Goal: Transaction & Acquisition: Purchase product/service

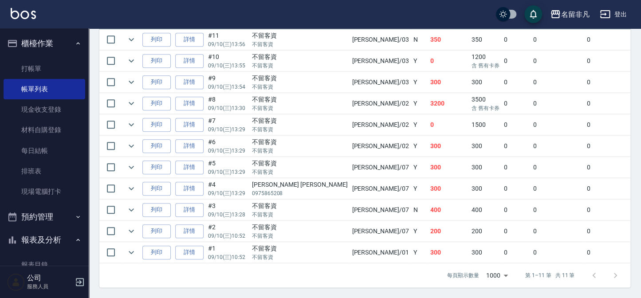
scroll to position [271, 0]
click at [41, 67] on link "打帳單" at bounding box center [45, 69] width 82 height 20
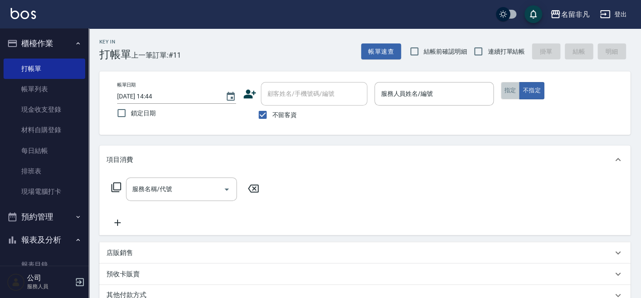
click at [507, 89] on button "指定" at bounding box center [510, 90] width 19 height 17
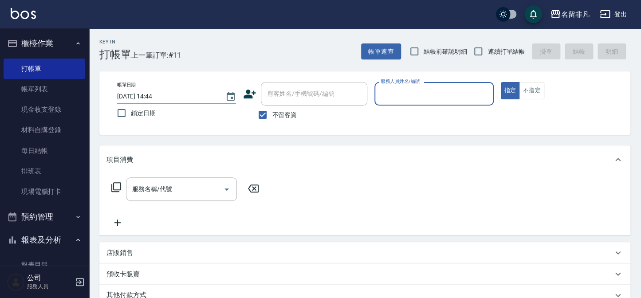
click at [377, 98] on div "服務人員姓名/編號" at bounding box center [433, 94] width 119 height 24
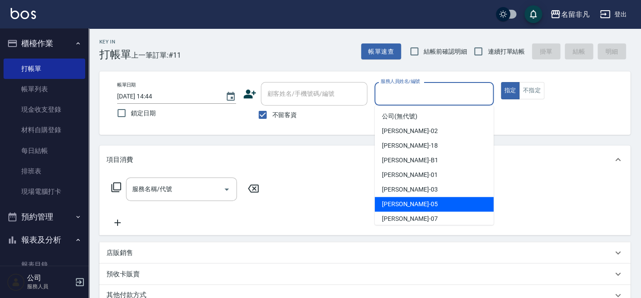
click at [394, 204] on span "[PERSON_NAME] -05" at bounding box center [410, 204] width 56 height 9
type input "[PERSON_NAME]-05"
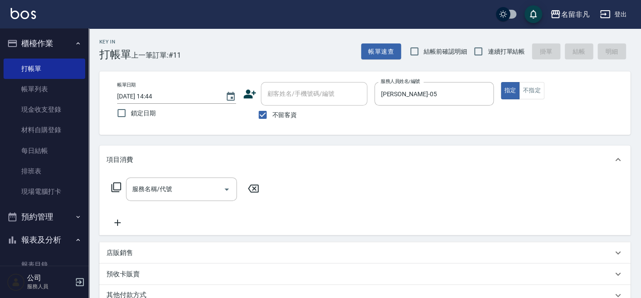
click at [118, 185] on icon at bounding box center [116, 187] width 11 height 11
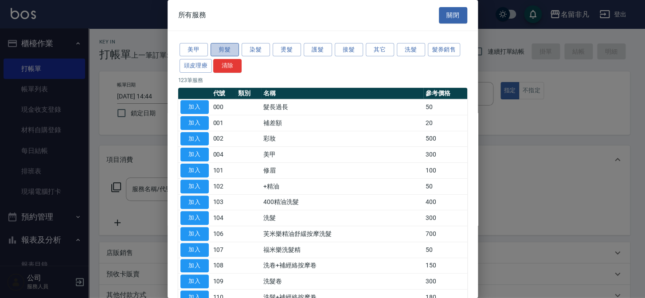
click at [224, 49] on button "剪髮" at bounding box center [225, 50] width 28 height 14
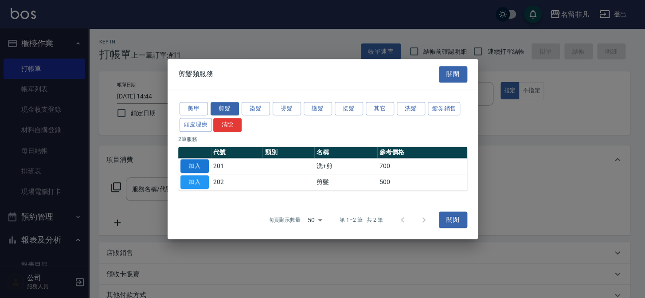
click at [201, 165] on button "加入" at bounding box center [194, 166] width 28 height 14
type input "洗+剪(201)"
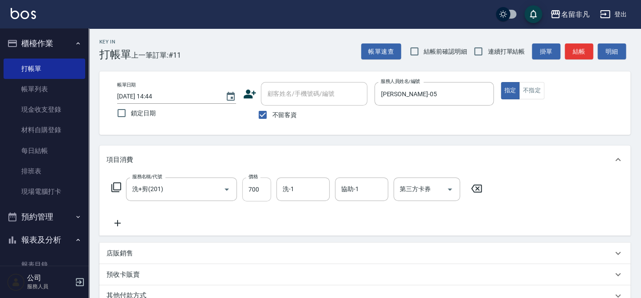
click at [265, 189] on input "700" at bounding box center [256, 189] width 29 height 24
type input "600"
click at [299, 188] on input "洗-1" at bounding box center [302, 189] width 45 height 16
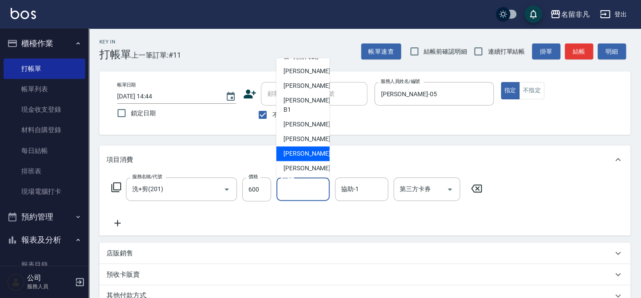
scroll to position [14, 0]
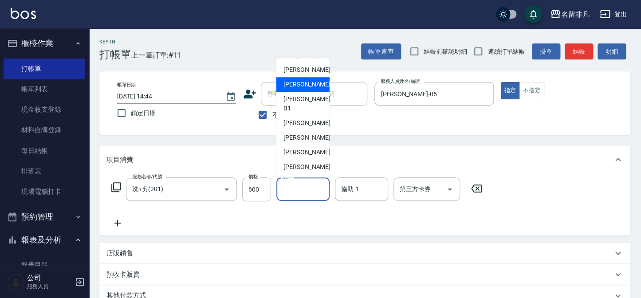
click at [311, 91] on div "[PERSON_NAME]-18" at bounding box center [302, 84] width 53 height 15
type input "[PERSON_NAME]-18"
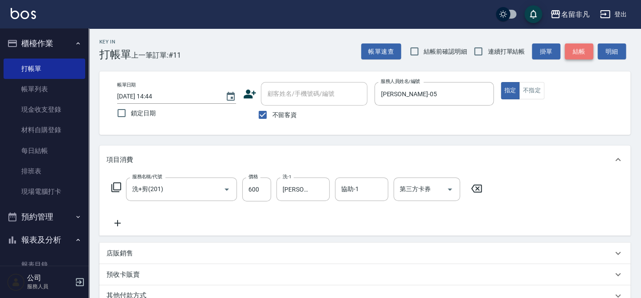
click at [573, 50] on button "結帳" at bounding box center [579, 51] width 28 height 16
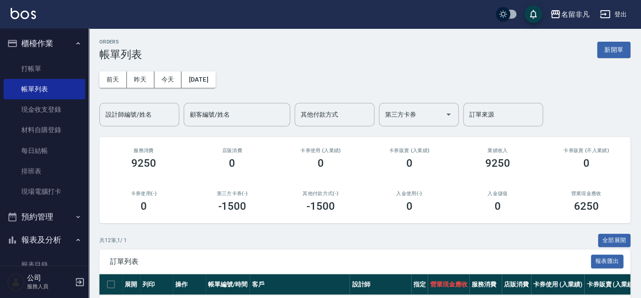
scroll to position [40, 0]
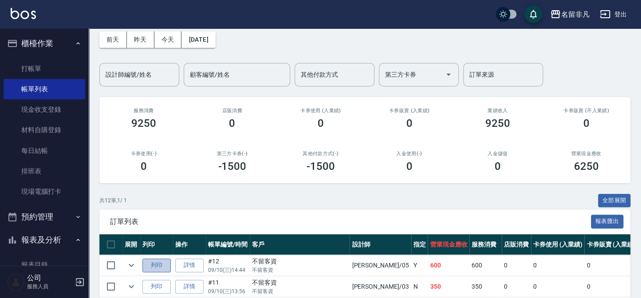
click at [155, 263] on button "列印" at bounding box center [156, 266] width 28 height 14
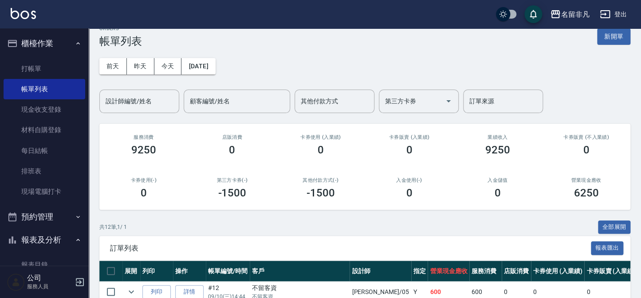
scroll to position [0, 0]
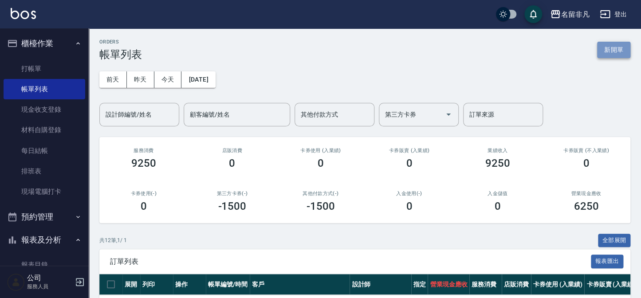
click at [616, 50] on button "新開單" at bounding box center [613, 50] width 33 height 16
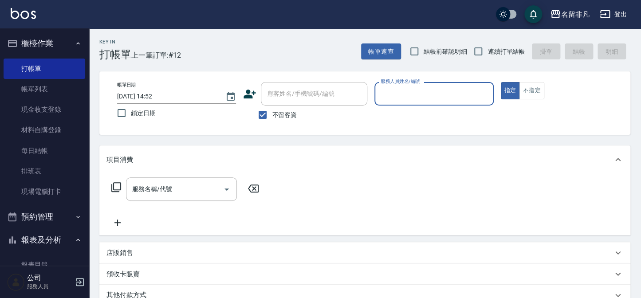
click at [413, 96] on input "服務人員姓名/編號" at bounding box center [433, 94] width 111 height 16
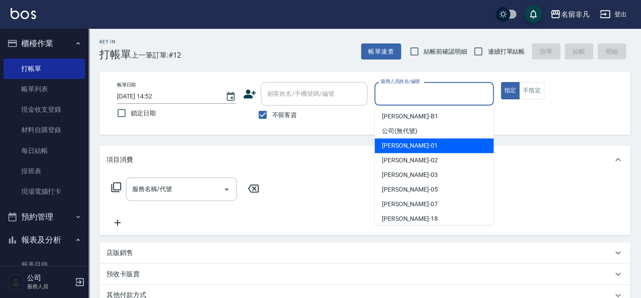
drag, startPoint x: 399, startPoint y: 146, endPoint x: 332, endPoint y: 144, distance: 67.0
click at [399, 146] on span "[PERSON_NAME] -01" at bounding box center [410, 145] width 56 height 9
type input "[PERSON_NAME]-01"
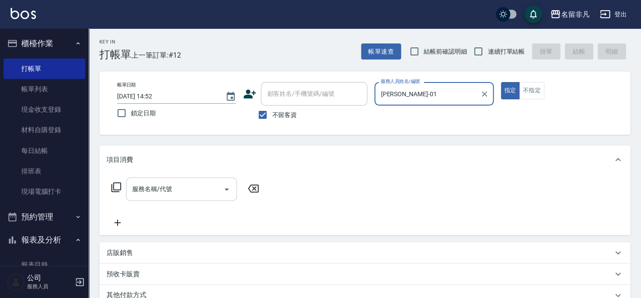
click at [204, 183] on input "服務名稱/代號" at bounding box center [175, 189] width 90 height 16
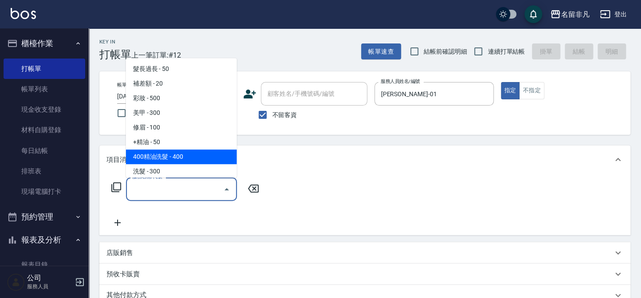
click at [173, 160] on span "400精油洗髮 - 400" at bounding box center [181, 156] width 111 height 15
type input "400精油洗髮(103)"
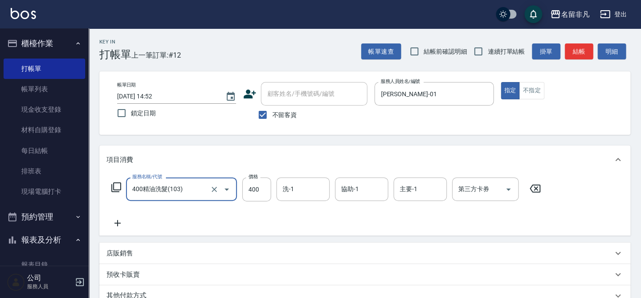
click at [276, 192] on div "洗-1" at bounding box center [302, 189] width 53 height 24
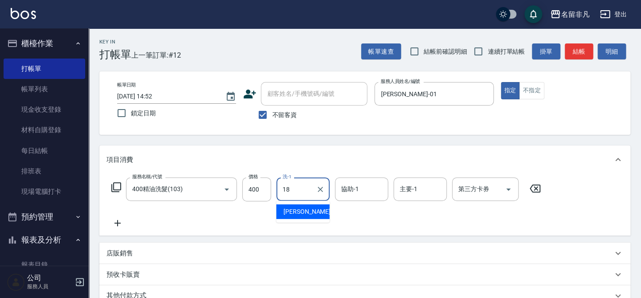
type input "[PERSON_NAME]-18"
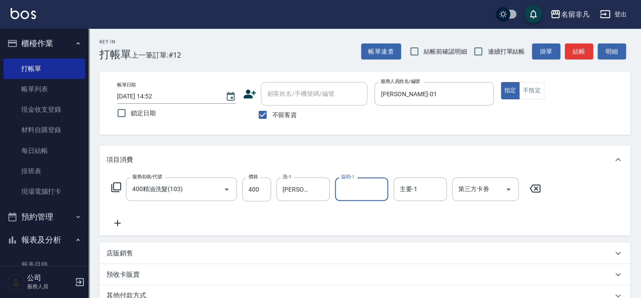
scroll to position [80, 0]
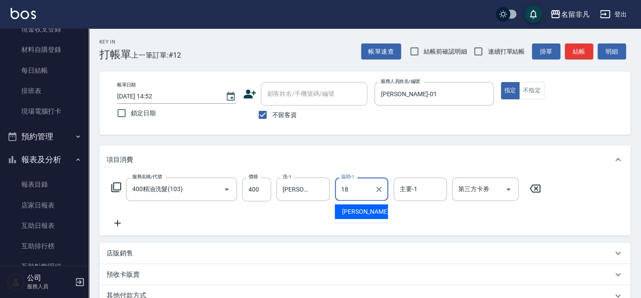
type input "[PERSON_NAME]-18"
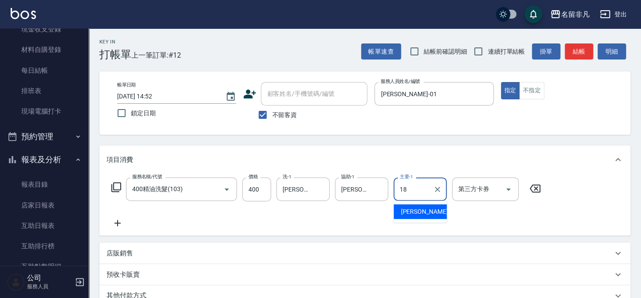
type input "[PERSON_NAME]-18"
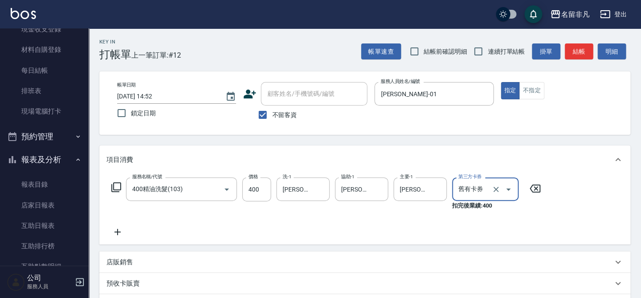
type input "舊有卡券"
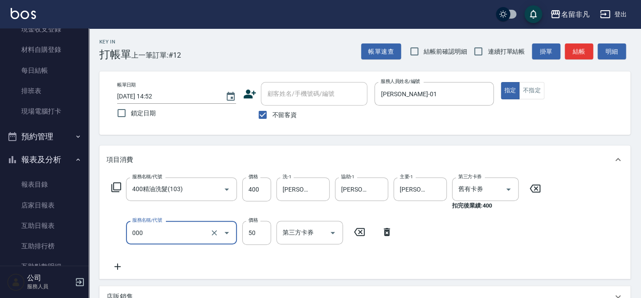
type input "髮長過長(000)"
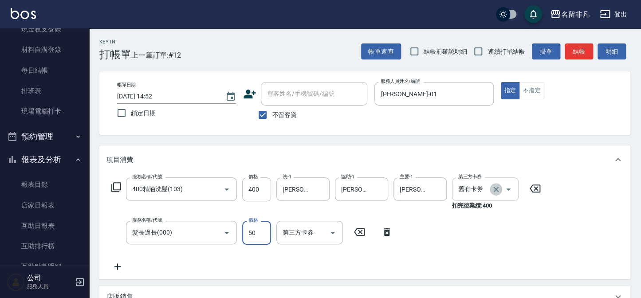
click at [497, 194] on button "Clear" at bounding box center [496, 189] width 12 height 12
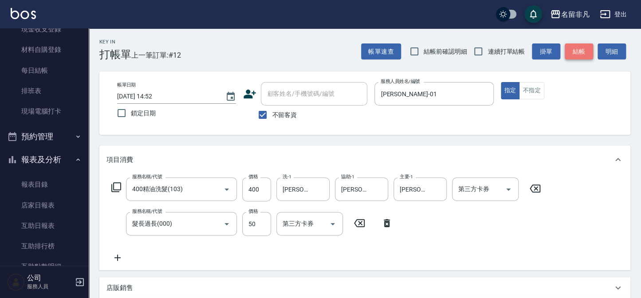
click at [576, 55] on button "結帳" at bounding box center [579, 51] width 28 height 16
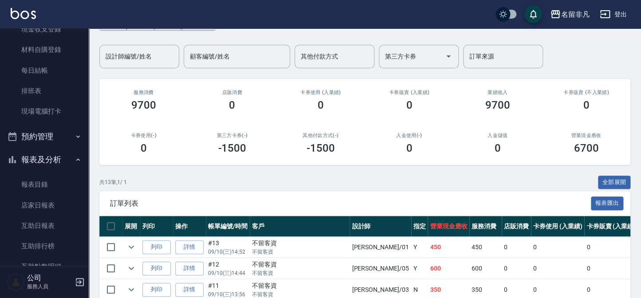
scroll to position [80, 0]
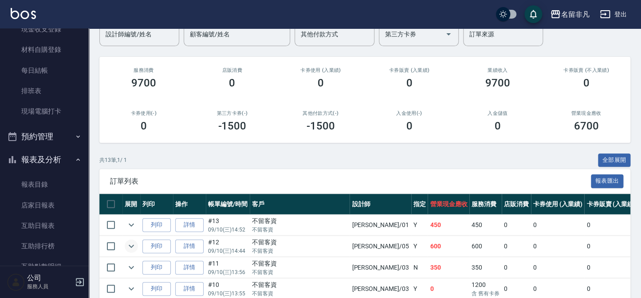
click at [124, 245] on td at bounding box center [131, 246] width 18 height 21
click at [132, 244] on icon "expand row" at bounding box center [131, 246] width 11 height 11
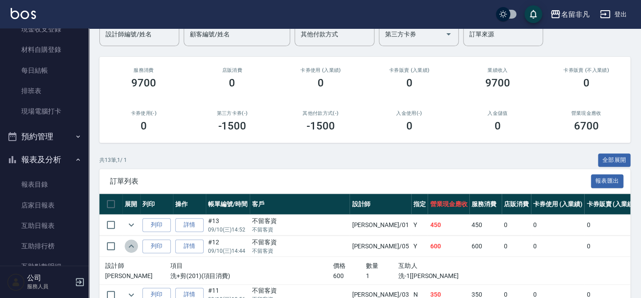
click at [132, 244] on icon "expand row" at bounding box center [131, 246] width 11 height 11
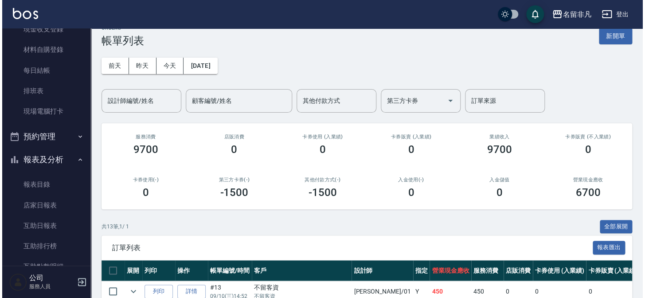
scroll to position [0, 0]
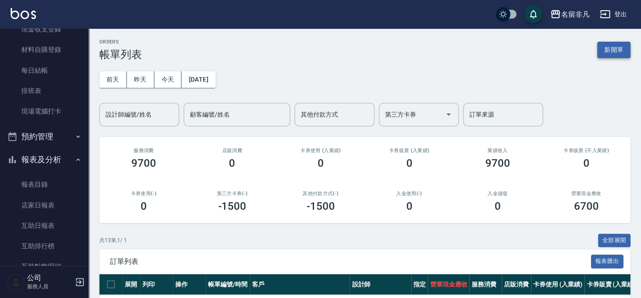
click at [613, 48] on button "新開單" at bounding box center [613, 50] width 33 height 16
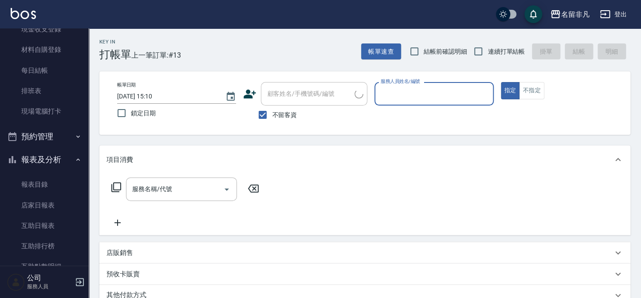
click at [435, 93] on input "服務人員姓名/編號" at bounding box center [433, 94] width 111 height 16
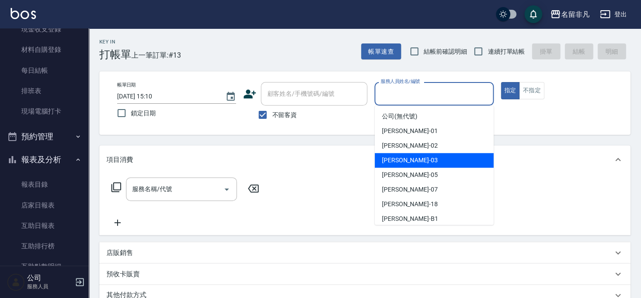
click at [439, 160] on div "[PERSON_NAME] -03" at bounding box center [434, 160] width 119 height 15
type input "[PERSON_NAME]-03"
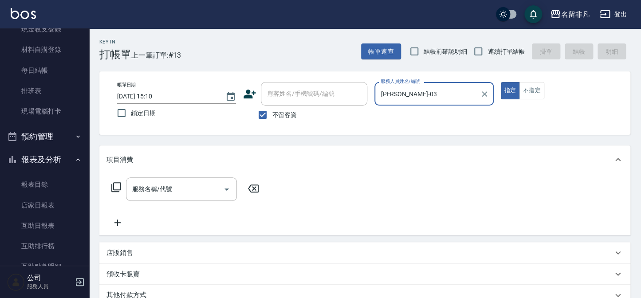
drag, startPoint x: 510, startPoint y: 93, endPoint x: 475, endPoint y: 102, distance: 36.5
click at [507, 94] on button "指定" at bounding box center [510, 90] width 19 height 17
click at [121, 187] on icon at bounding box center [116, 187] width 11 height 11
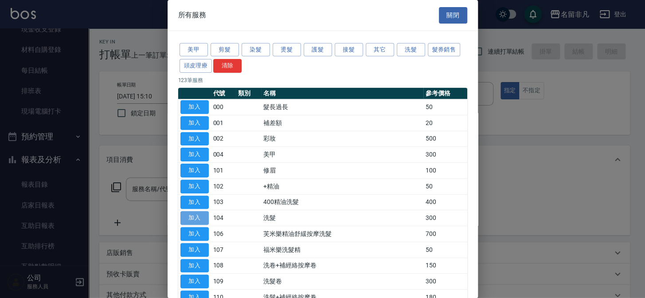
click at [196, 215] on button "加入" at bounding box center [194, 218] width 28 height 14
type input "洗髮(104)"
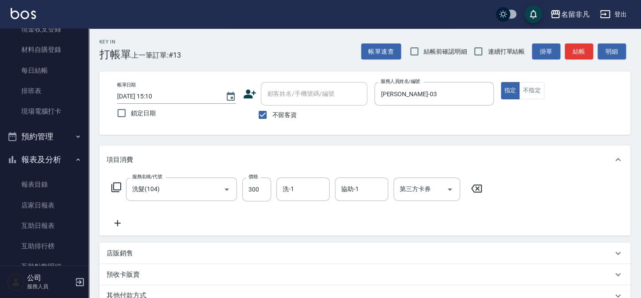
click at [119, 222] on icon at bounding box center [117, 223] width 22 height 11
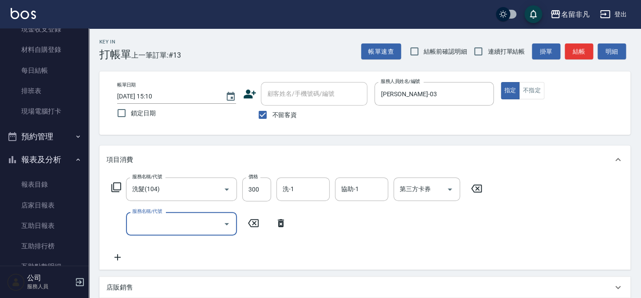
click at [115, 184] on icon at bounding box center [116, 187] width 11 height 11
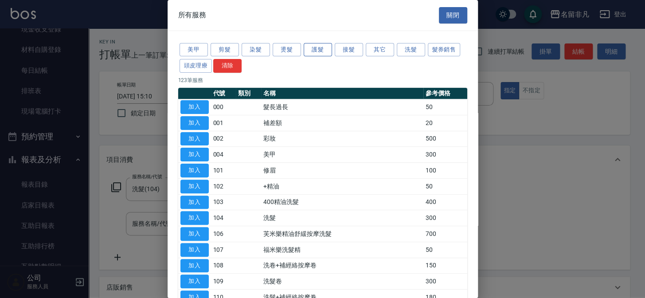
click at [319, 50] on button "護髮" at bounding box center [318, 50] width 28 height 14
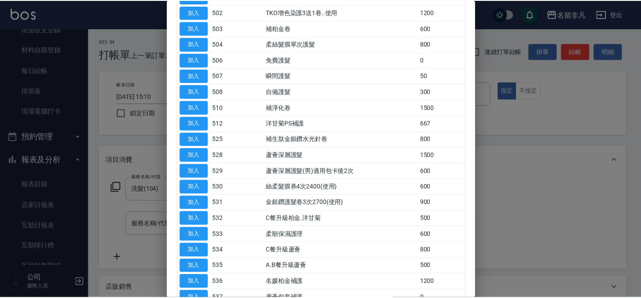
scroll to position [80, 0]
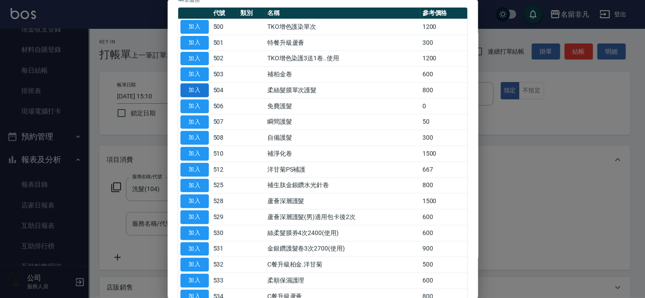
click at [198, 87] on button "加入" at bounding box center [194, 90] width 28 height 14
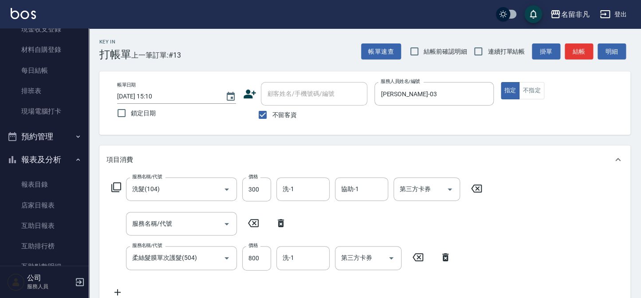
click at [279, 219] on icon at bounding box center [281, 223] width 22 height 11
type input "柔絲髮膜單次護髮(504)"
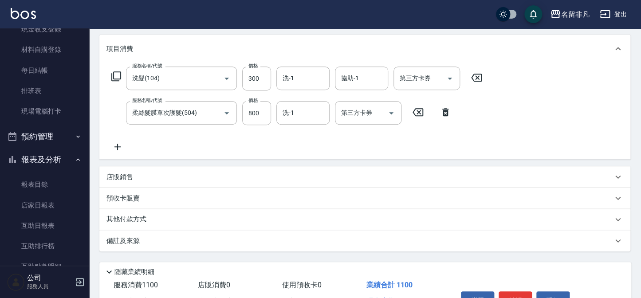
scroll to position [0, 0]
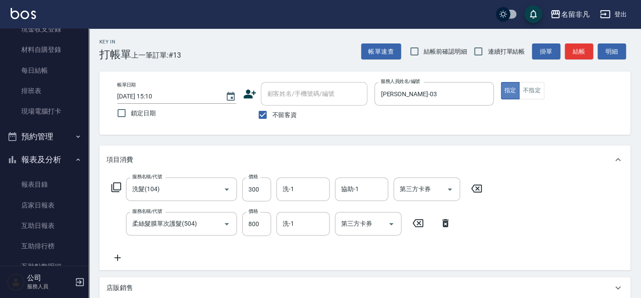
click at [511, 89] on button "指定" at bounding box center [510, 90] width 19 height 17
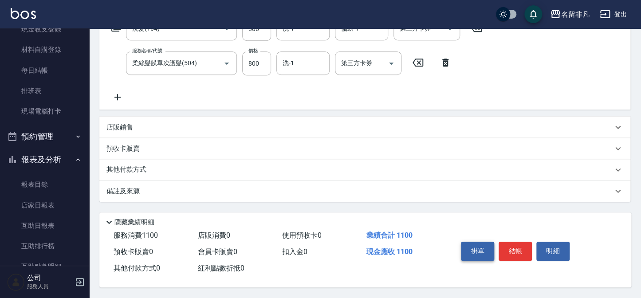
scroll to position [163, 0]
click at [510, 244] on button "結帳" at bounding box center [514, 251] width 33 height 19
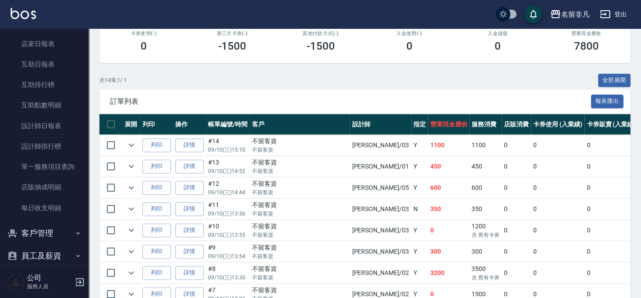
scroll to position [161, 0]
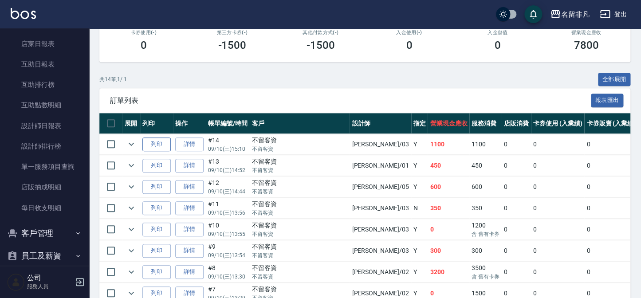
click at [161, 142] on button "列印" at bounding box center [156, 144] width 28 height 14
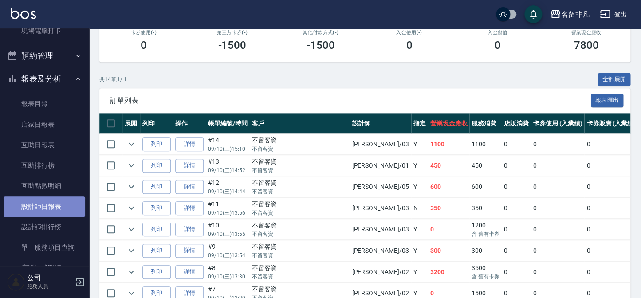
click at [51, 207] on link "設計師日報表" at bounding box center [45, 206] width 82 height 20
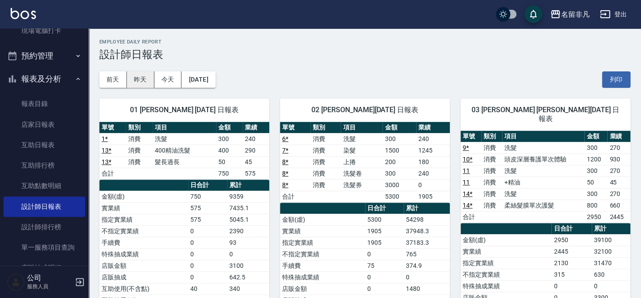
click at [139, 80] on button "昨天" at bounding box center [140, 79] width 27 height 16
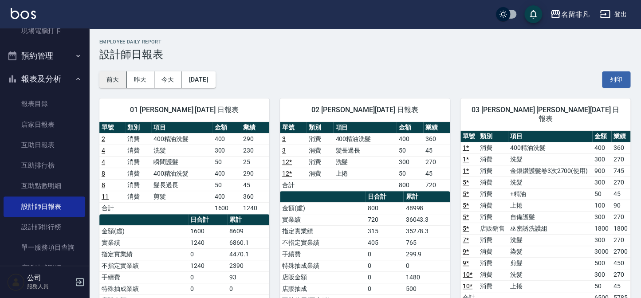
click at [114, 80] on button "前天" at bounding box center [112, 79] width 27 height 16
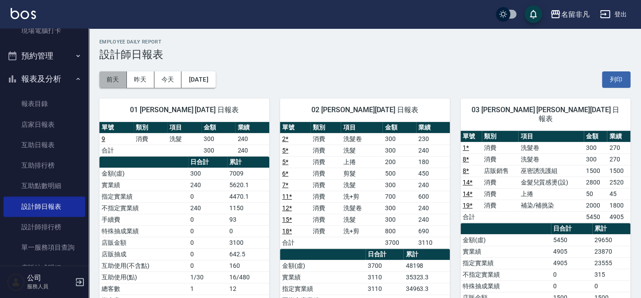
click at [115, 77] on button "前天" at bounding box center [112, 79] width 27 height 16
click at [117, 73] on button "前天" at bounding box center [112, 79] width 27 height 16
click at [215, 78] on button "[DATE]" at bounding box center [198, 79] width 34 height 16
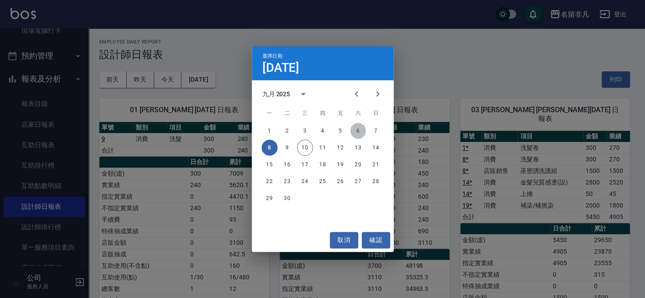
click at [356, 132] on button "6" at bounding box center [358, 131] width 16 height 16
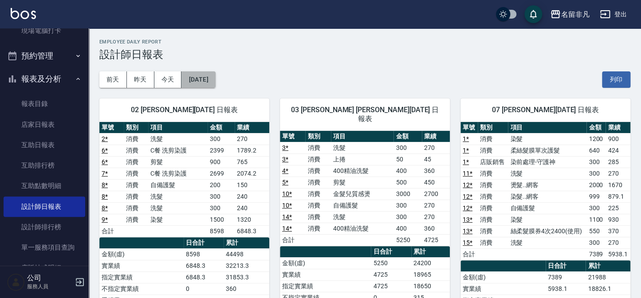
click at [215, 80] on button "[DATE]" at bounding box center [198, 79] width 34 height 16
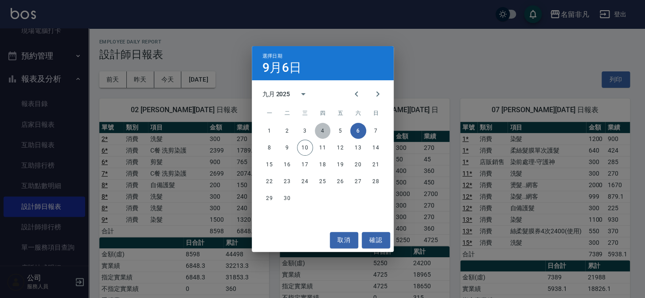
click at [323, 133] on button "4" at bounding box center [323, 131] width 16 height 16
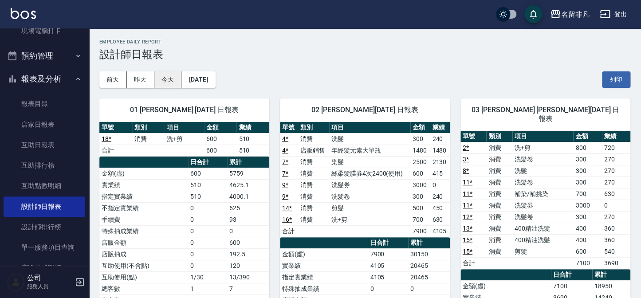
click at [175, 79] on button "今天" at bounding box center [167, 79] width 27 height 16
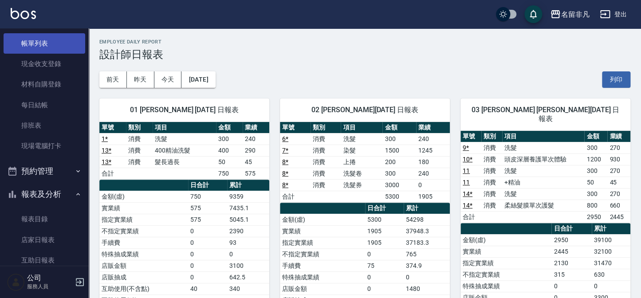
scroll to position [40, 0]
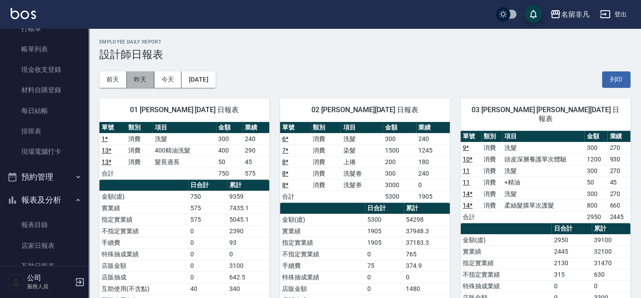
click at [143, 77] on button "昨天" at bounding box center [140, 79] width 27 height 16
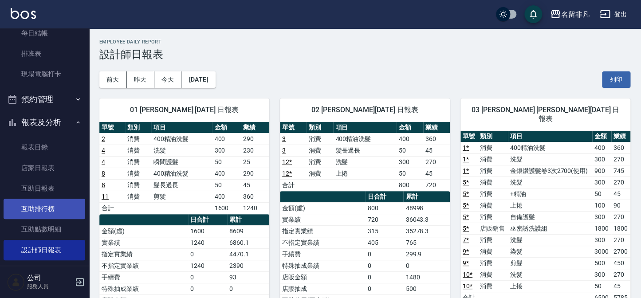
scroll to position [121, 0]
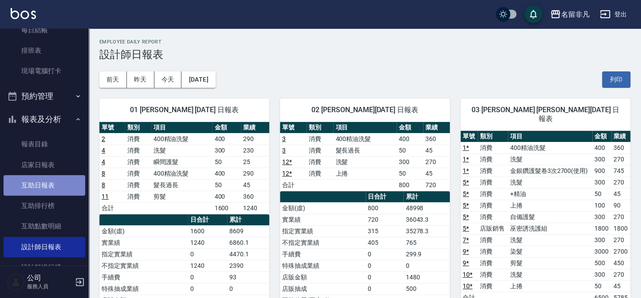
click at [52, 182] on link "互助日報表" at bounding box center [45, 185] width 82 height 20
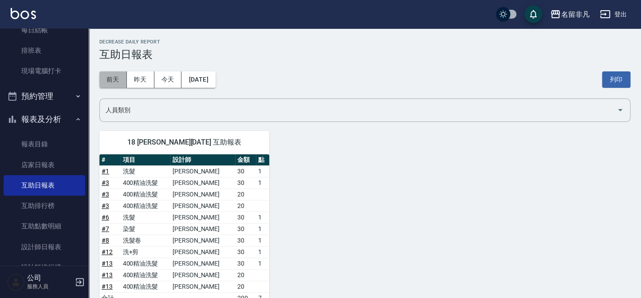
click at [117, 76] on button "前天" at bounding box center [112, 79] width 27 height 16
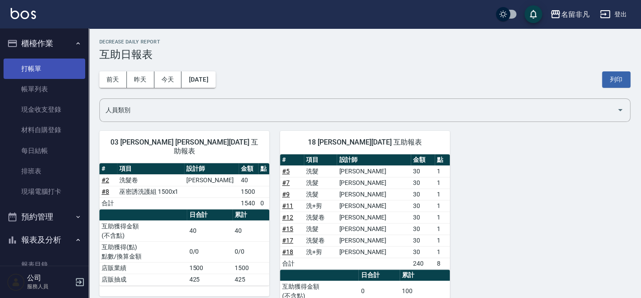
click at [43, 68] on link "打帳單" at bounding box center [45, 69] width 82 height 20
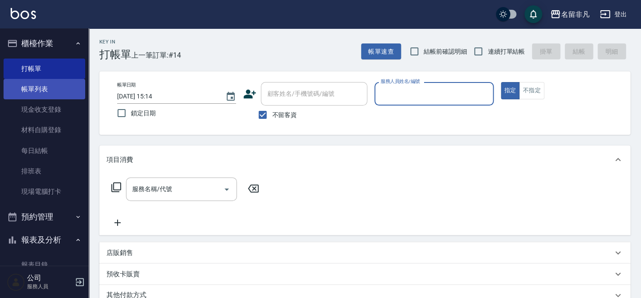
click at [36, 89] on link "帳單列表" at bounding box center [45, 89] width 82 height 20
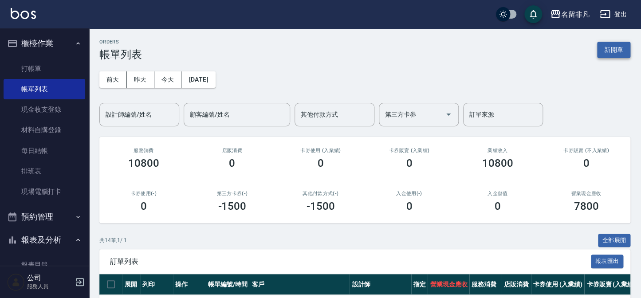
click at [612, 48] on button "新開單" at bounding box center [613, 50] width 33 height 16
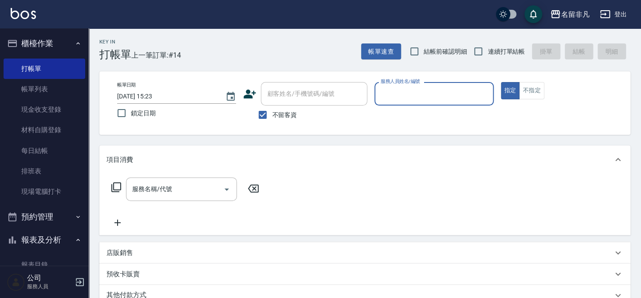
click at [466, 89] on input "服務人員姓名/編號" at bounding box center [433, 94] width 111 height 16
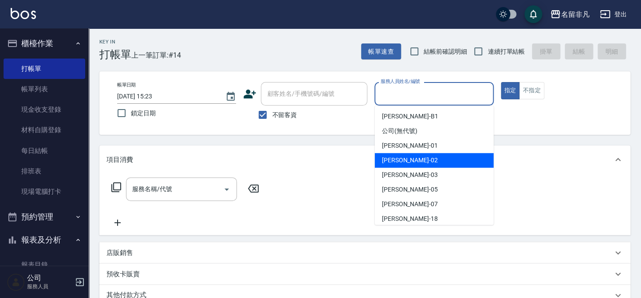
click at [443, 158] on div "[PERSON_NAME]-02" at bounding box center [434, 160] width 119 height 15
type input "[PERSON_NAME]-02"
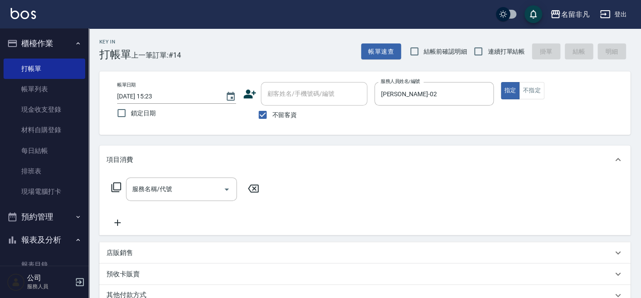
click at [115, 186] on icon at bounding box center [116, 187] width 11 height 11
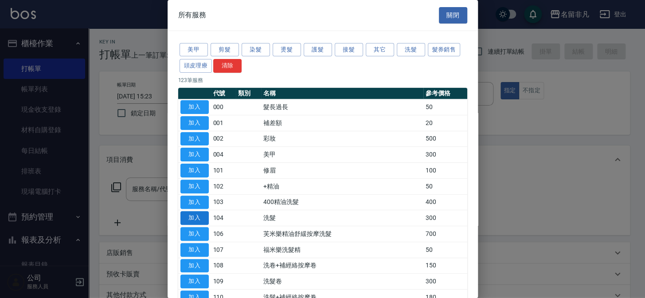
click at [201, 219] on button "加入" at bounding box center [194, 218] width 28 height 14
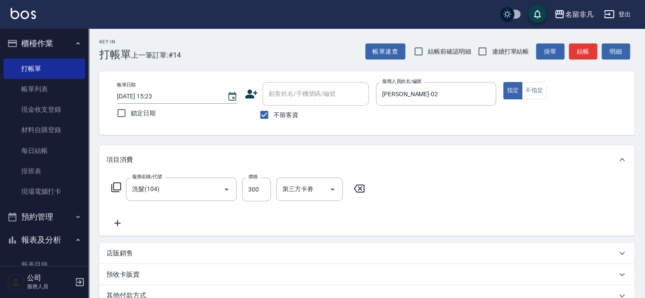
type input "洗髮(104)"
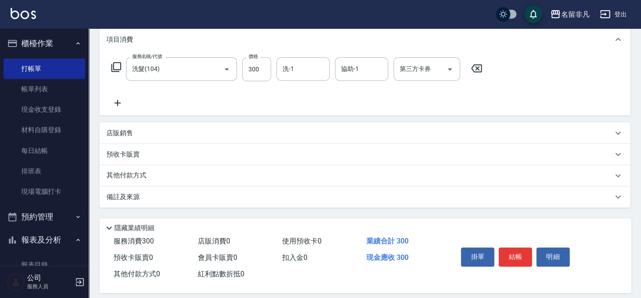
scroll to position [121, 0]
click at [510, 255] on button "結帳" at bounding box center [514, 256] width 33 height 19
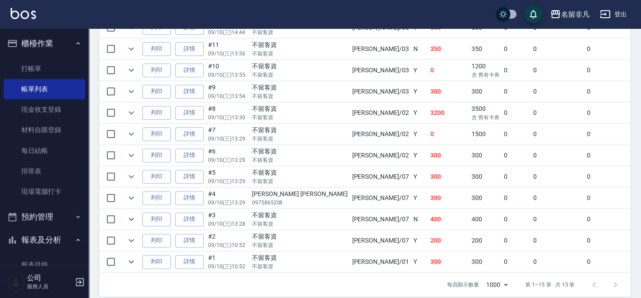
scroll to position [355, 0]
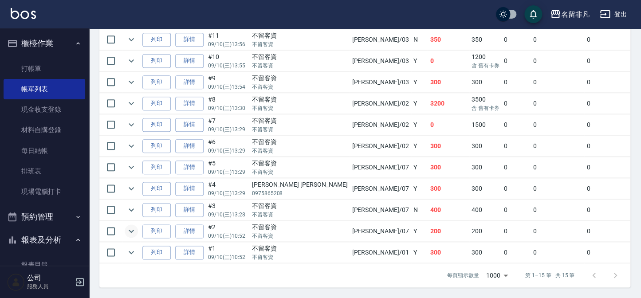
click at [126, 226] on icon "expand row" at bounding box center [131, 231] width 11 height 11
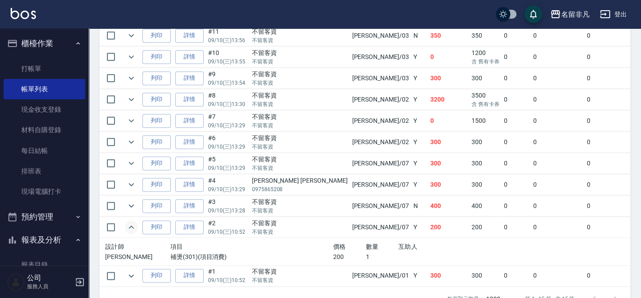
click at [126, 225] on icon "expand row" at bounding box center [131, 227] width 11 height 11
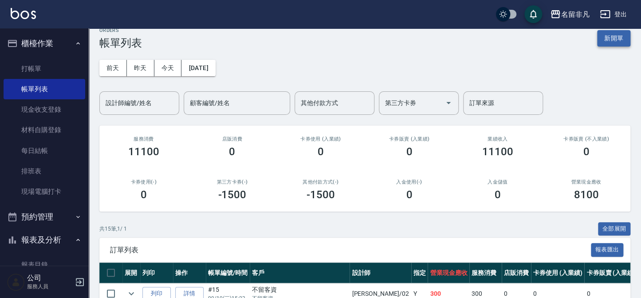
scroll to position [0, 0]
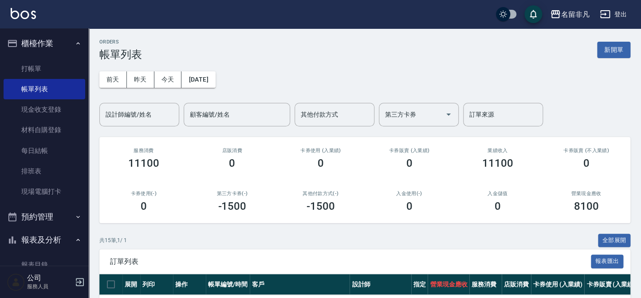
click at [604, 51] on button "新開單" at bounding box center [613, 50] width 33 height 16
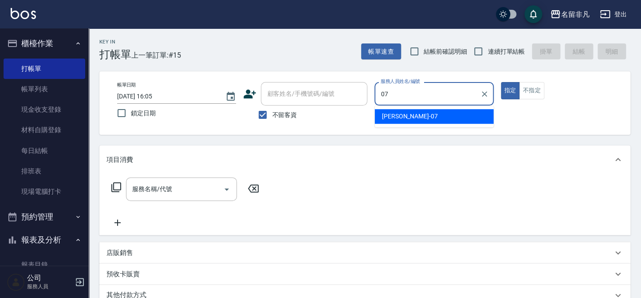
type input "[PERSON_NAME]-07"
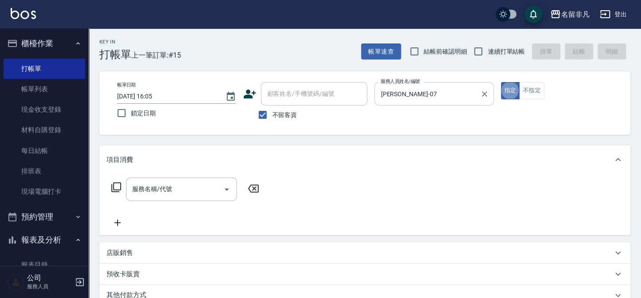
type button "true"
drag, startPoint x: 271, startPoint y: 114, endPoint x: 297, endPoint y: 96, distance: 32.1
click at [273, 112] on label "不留客資" at bounding box center [274, 115] width 43 height 19
click at [272, 112] on input "不留客資" at bounding box center [262, 115] width 19 height 19
checkbox input "false"
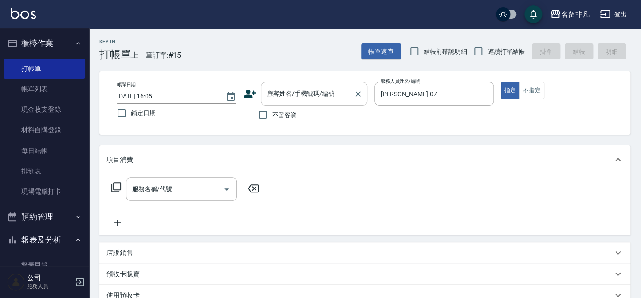
click at [298, 93] on div "顧客姓名/手機號碼/編號 顧客姓名/手機號碼/編號" at bounding box center [314, 94] width 106 height 24
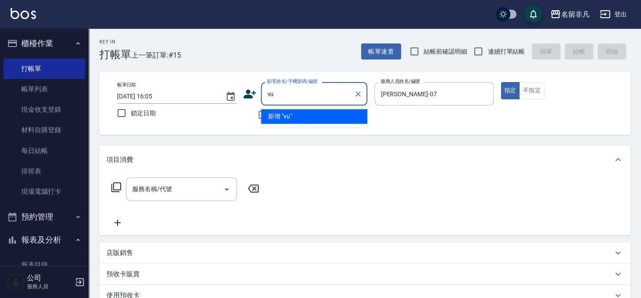
type input "v"
type input "u"
click at [321, 117] on li "[PERSON_NAME]/0939612368/610105" at bounding box center [314, 116] width 106 height 15
type input "[PERSON_NAME]/0939612368/610105"
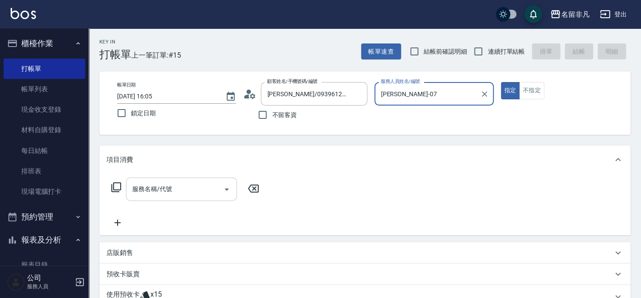
click at [151, 200] on div "服務名稱/代號" at bounding box center [181, 189] width 111 height 24
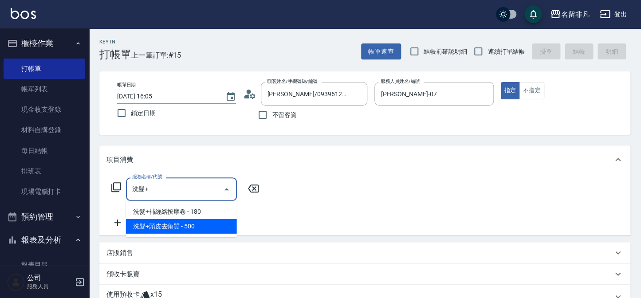
click at [208, 228] on span "洗髮+頭皮去角質 - 500" at bounding box center [181, 226] width 111 height 15
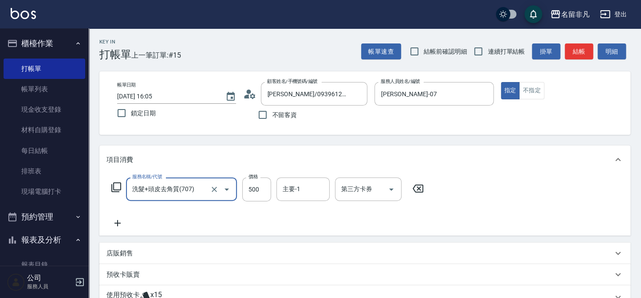
type input "洗髮+頭皮去角質(707)"
click at [251, 200] on div "服務名稱/代號 洗髮+頭皮去角質(707) 服務名稱/代號 價格 500 價格 主要-1 主要-1 第三方卡券 第三方卡券" at bounding box center [267, 202] width 322 height 51
click at [253, 199] on input "500" at bounding box center [256, 189] width 29 height 24
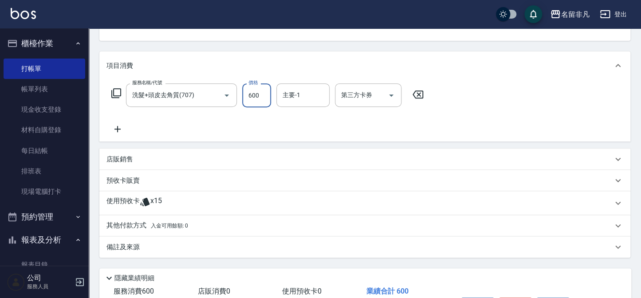
scroll to position [121, 0]
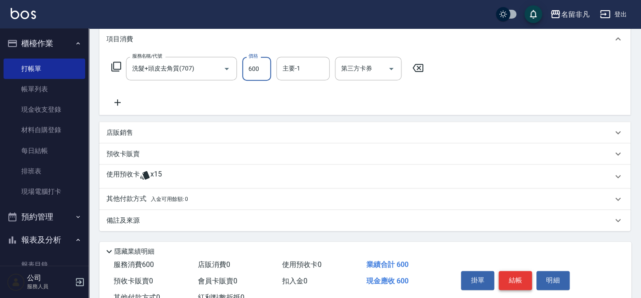
type input "600"
click at [510, 279] on button "結帳" at bounding box center [514, 280] width 33 height 19
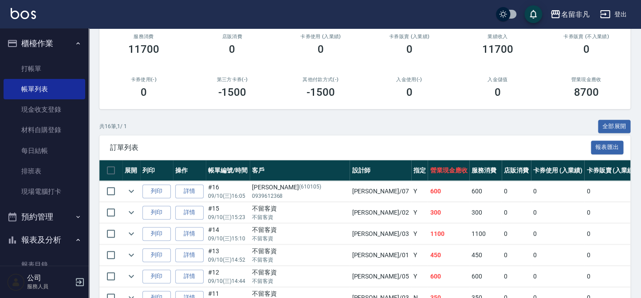
scroll to position [121, 0]
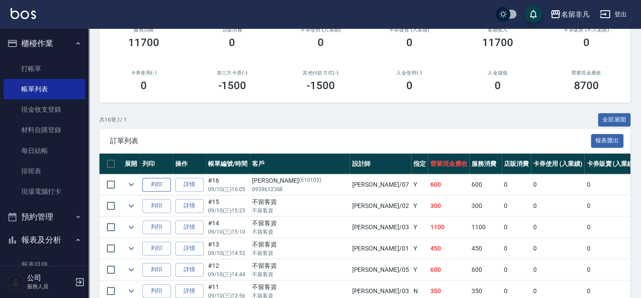
click at [164, 190] on button "列印" at bounding box center [156, 185] width 28 height 14
click at [53, 47] on button "櫃檯作業" at bounding box center [45, 43] width 82 height 23
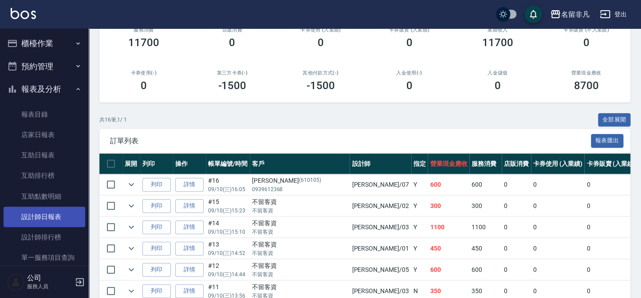
click at [52, 214] on link "設計師日報表" at bounding box center [45, 217] width 82 height 20
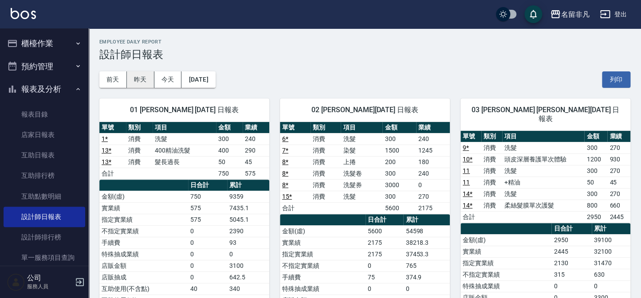
click at [143, 72] on button "昨天" at bounding box center [140, 79] width 27 height 16
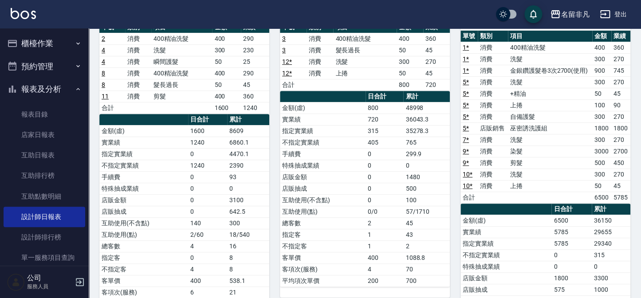
scroll to position [121, 0]
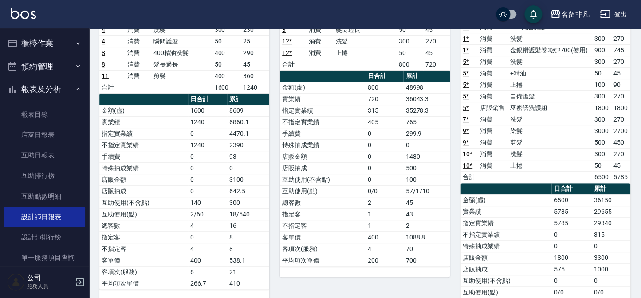
click at [25, 97] on button "報表及分析" at bounding box center [45, 89] width 82 height 23
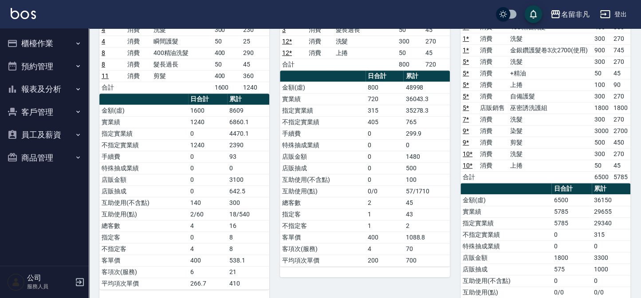
click at [40, 50] on button "櫃檯作業" at bounding box center [45, 43] width 82 height 23
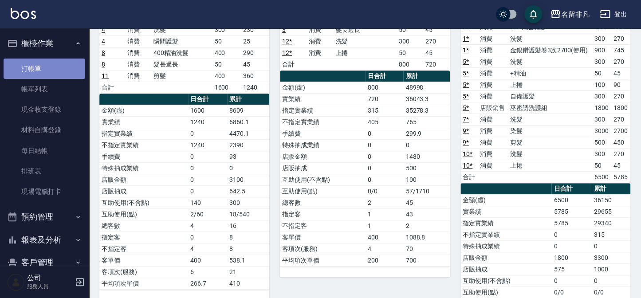
click at [45, 75] on link "打帳單" at bounding box center [45, 69] width 82 height 20
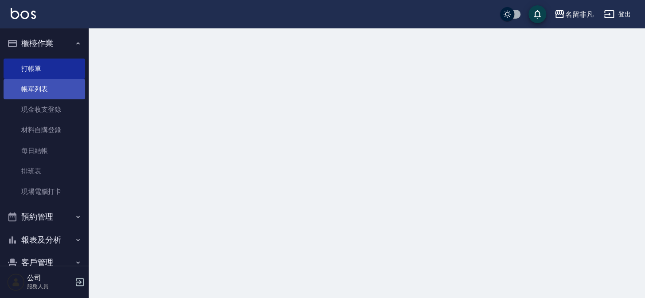
click at [45, 82] on link "帳單列表" at bounding box center [45, 89] width 82 height 20
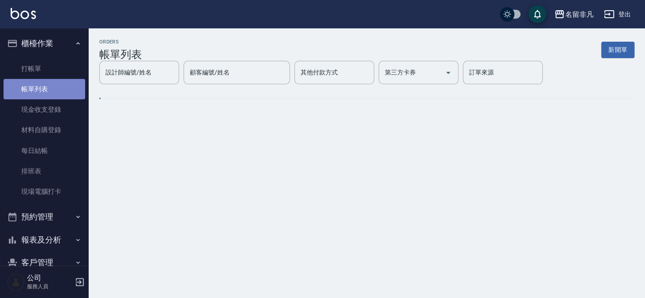
click at [58, 90] on link "帳單列表" at bounding box center [45, 89] width 82 height 20
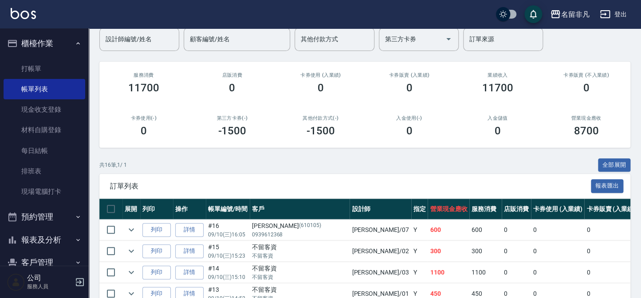
scroll to position [80, 0]
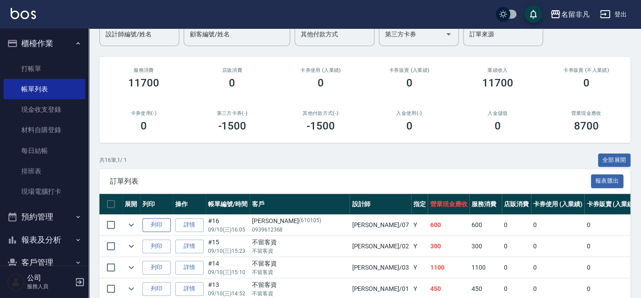
click at [169, 228] on button "列印" at bounding box center [156, 225] width 28 height 14
click at [55, 40] on button "櫃檯作業" at bounding box center [45, 43] width 82 height 23
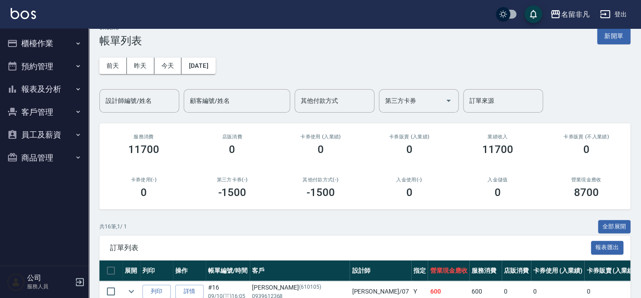
scroll to position [0, 0]
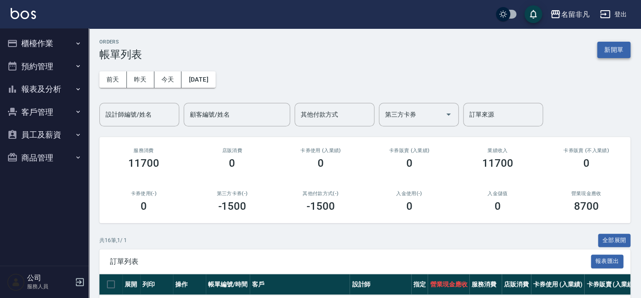
click at [602, 48] on button "新開單" at bounding box center [613, 50] width 33 height 16
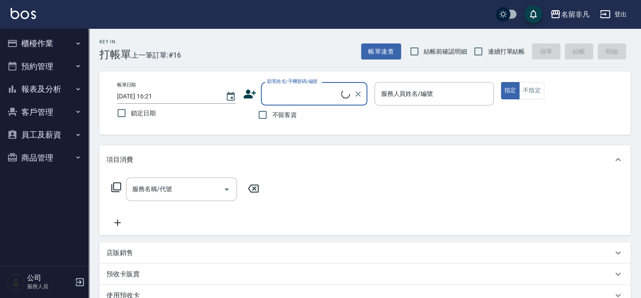
click at [282, 110] on span "不留客資" at bounding box center [284, 114] width 25 height 9
click at [272, 110] on input "不留客資" at bounding box center [262, 115] width 19 height 19
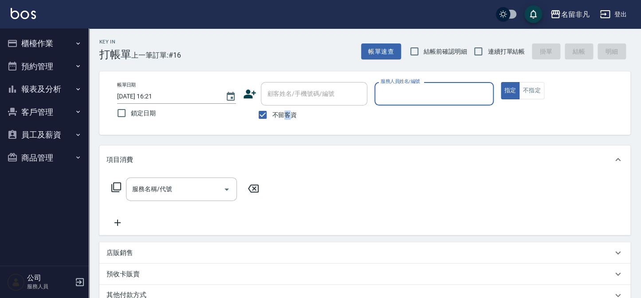
click at [282, 110] on span "不留客資" at bounding box center [284, 114] width 25 height 9
click at [272, 110] on input "不留客資" at bounding box center [262, 115] width 19 height 19
checkbox input "false"
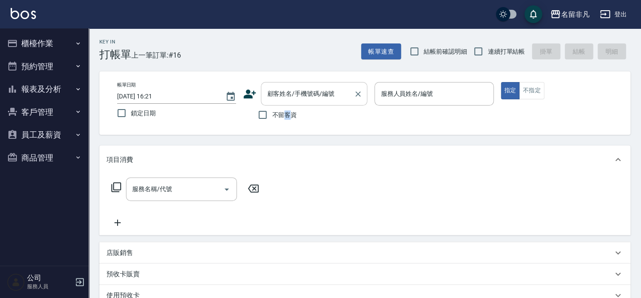
click at [284, 103] on div "顧客姓名/手機號碼/編號" at bounding box center [314, 94] width 106 height 24
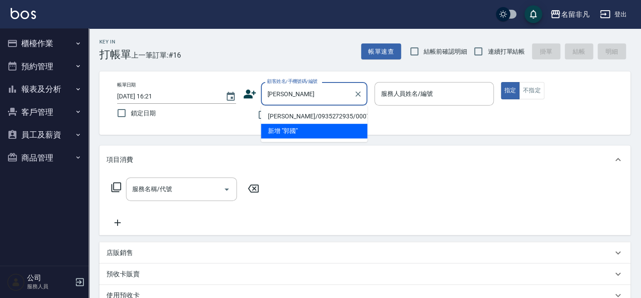
click at [296, 118] on li "[PERSON_NAME]/0935272935/000731" at bounding box center [314, 116] width 106 height 15
type input "[PERSON_NAME]/0935272935/000731"
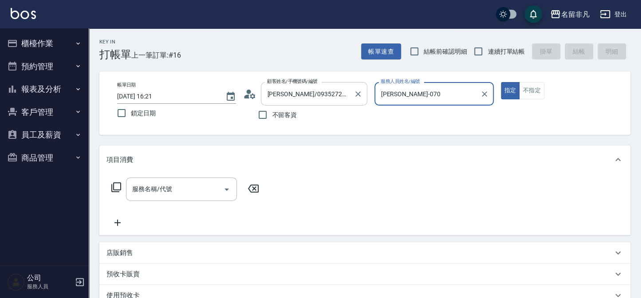
type input "[PERSON_NAME]-07"
click at [173, 185] on input "服務名稱/代號" at bounding box center [175, 189] width 90 height 16
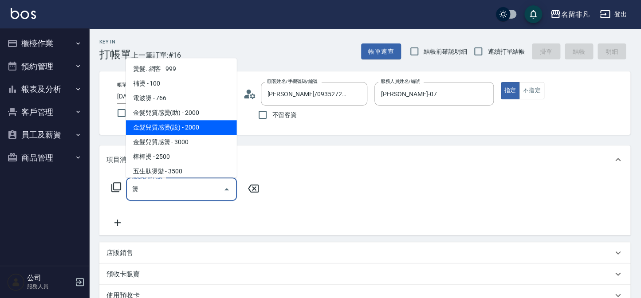
click at [170, 129] on span "金髮兒質感燙(設) - 2000" at bounding box center [181, 127] width 111 height 15
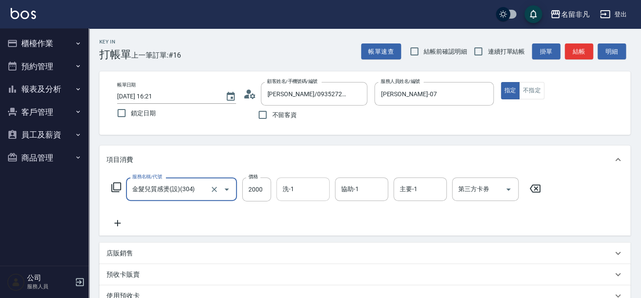
type input "金髮兒質感燙(設)(304)"
click at [298, 184] on input "洗-1" at bounding box center [302, 189] width 45 height 16
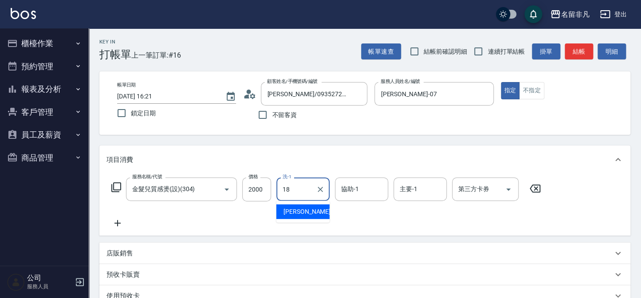
type input "[PERSON_NAME]-18"
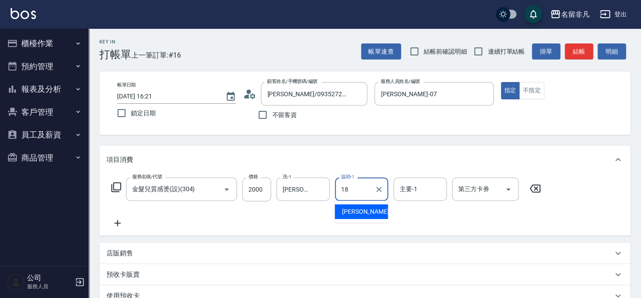
type input "[PERSON_NAME]-18"
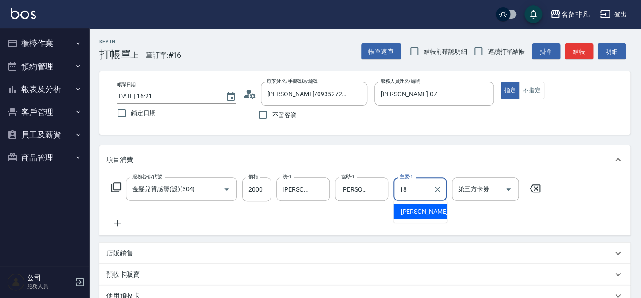
type input "[PERSON_NAME]-18"
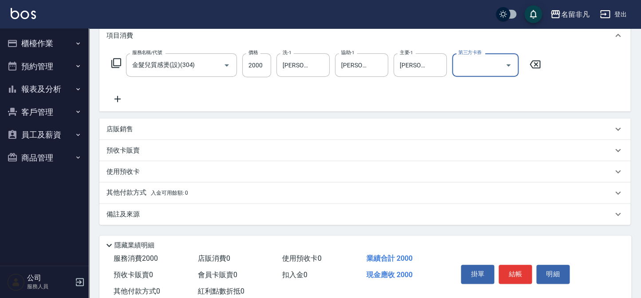
scroll to position [149, 0]
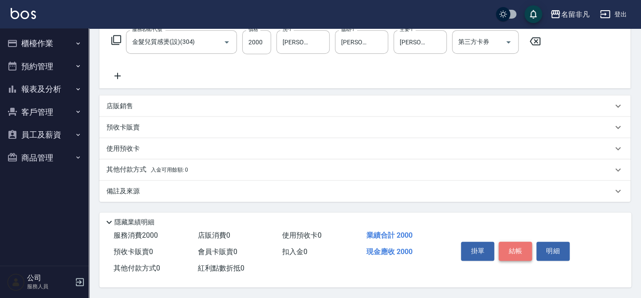
click at [522, 255] on button "結帳" at bounding box center [514, 251] width 33 height 19
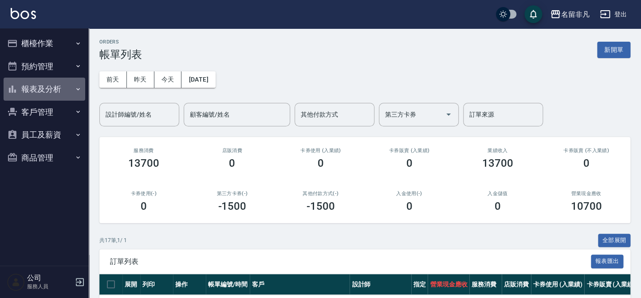
click at [32, 82] on button "報表及分析" at bounding box center [45, 89] width 82 height 23
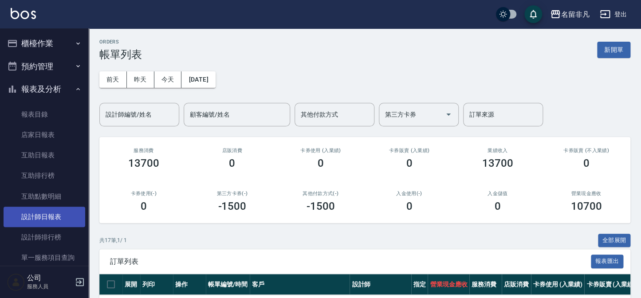
click at [46, 212] on link "設計師日報表" at bounding box center [45, 217] width 82 height 20
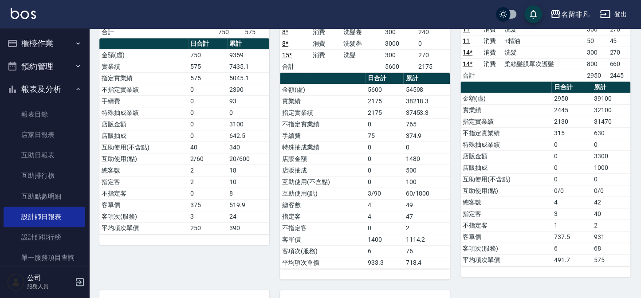
scroll to position [141, 0]
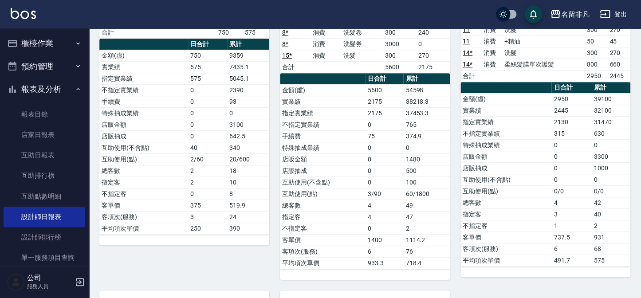
click at [26, 96] on button "報表及分析" at bounding box center [45, 89] width 82 height 23
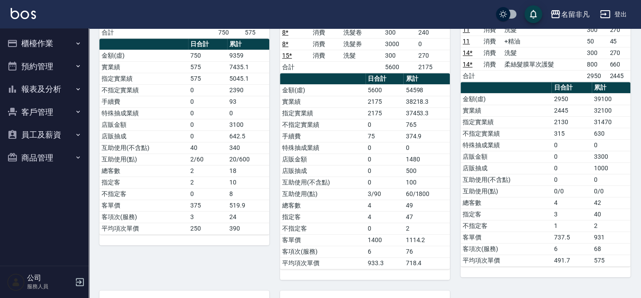
click at [22, 48] on button "櫃檯作業" at bounding box center [45, 43] width 82 height 23
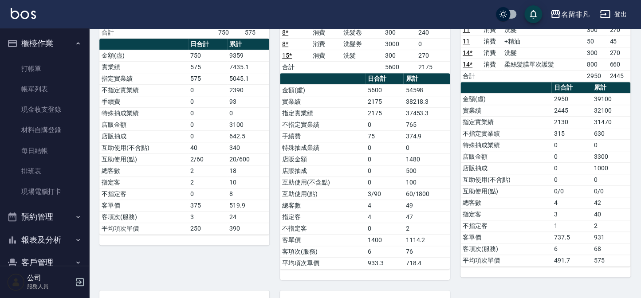
click at [25, 56] on ul "打帳單 帳單列表 現金收支登錄 材料自購登錄 每日結帳 排班表 現場電腦打卡" at bounding box center [45, 130] width 82 height 151
click at [27, 42] on button "櫃檯作業" at bounding box center [45, 43] width 82 height 23
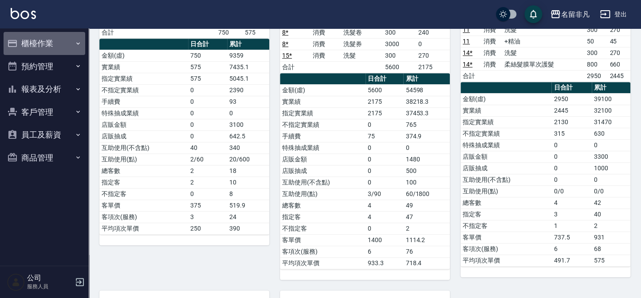
click at [31, 48] on button "櫃檯作業" at bounding box center [45, 43] width 82 height 23
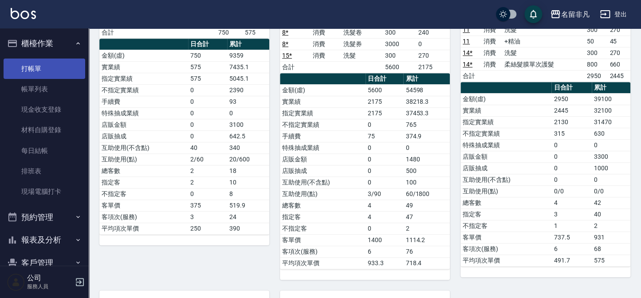
click at [34, 68] on link "打帳單" at bounding box center [45, 69] width 82 height 20
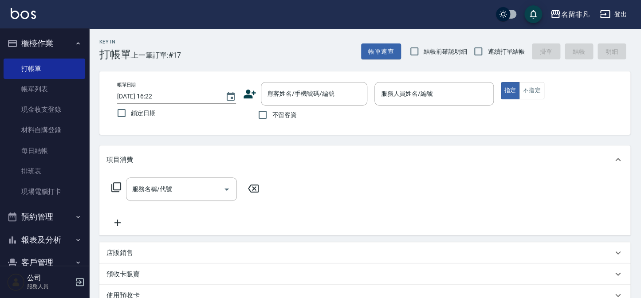
click at [285, 115] on span "不留客資" at bounding box center [284, 114] width 25 height 9
click at [272, 115] on input "不留客資" at bounding box center [262, 115] width 19 height 19
checkbox input "true"
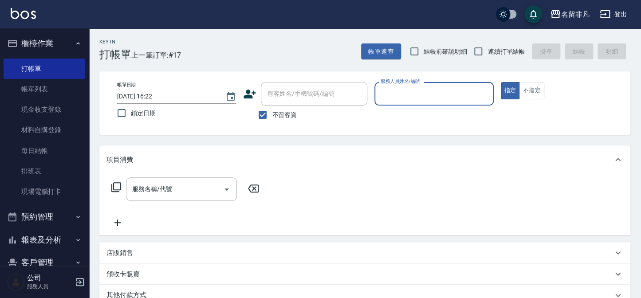
click at [409, 93] on input "服務人員姓名/編號" at bounding box center [433, 94] width 111 height 16
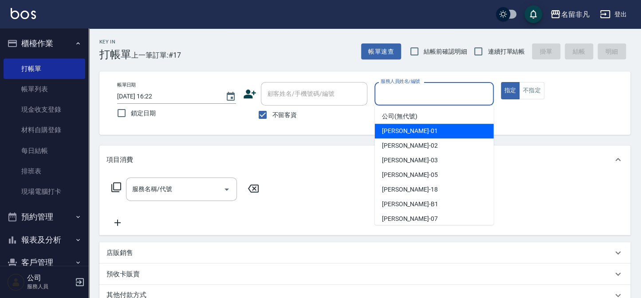
click at [416, 133] on div "[PERSON_NAME] -01" at bounding box center [434, 131] width 119 height 15
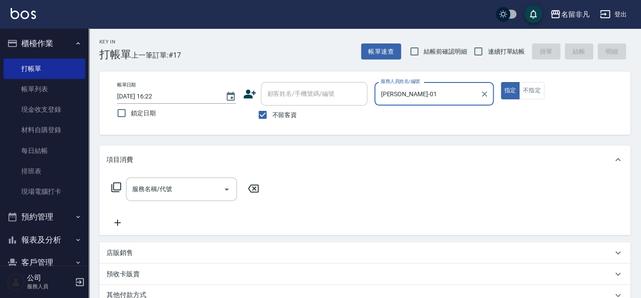
type input "[PERSON_NAME]-01"
click at [530, 93] on button "不指定" at bounding box center [531, 90] width 25 height 17
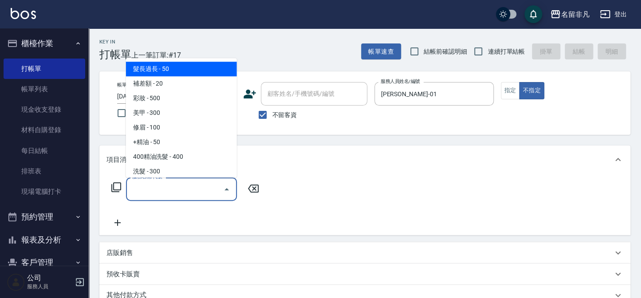
click at [157, 188] on div "服務名稱/代號 服務名稱/代號" at bounding box center [181, 189] width 111 height 24
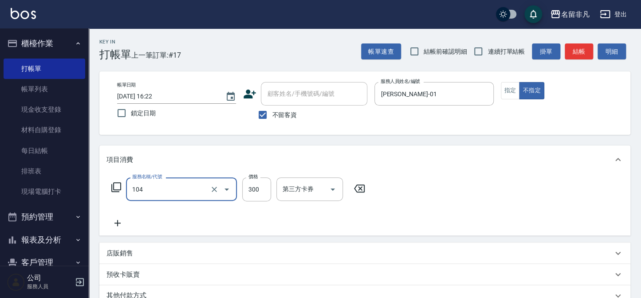
type input "洗髮(104)"
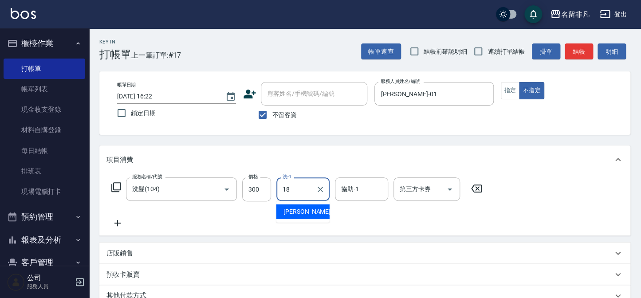
type input "[PERSON_NAME]-18"
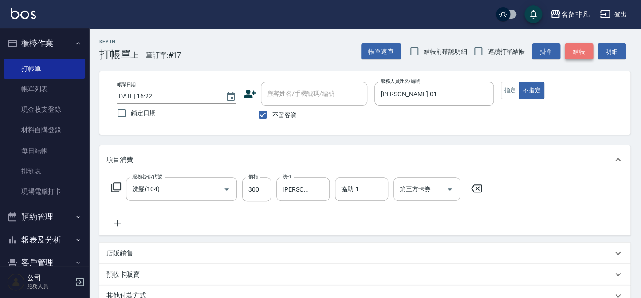
click at [587, 47] on button "結帳" at bounding box center [579, 51] width 28 height 16
